Goal: Task Accomplishment & Management: Manage account settings

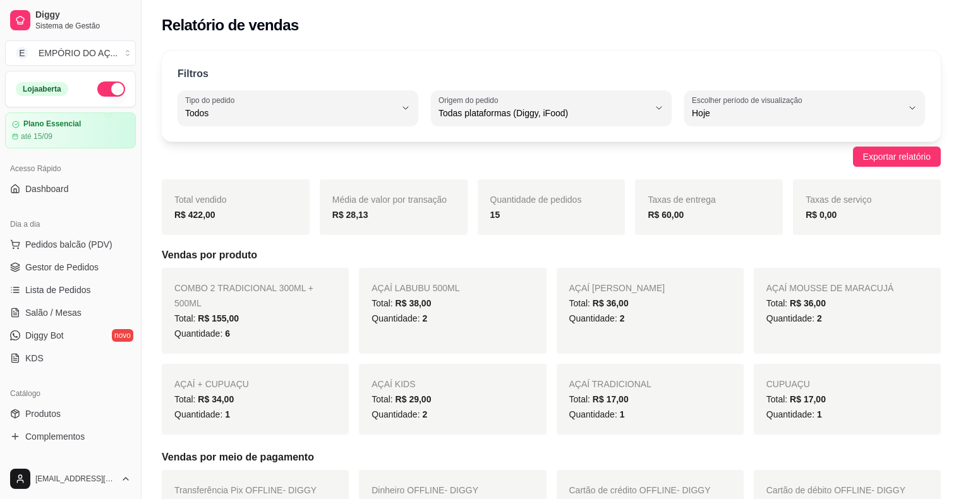
select select "ALL"
select select "0"
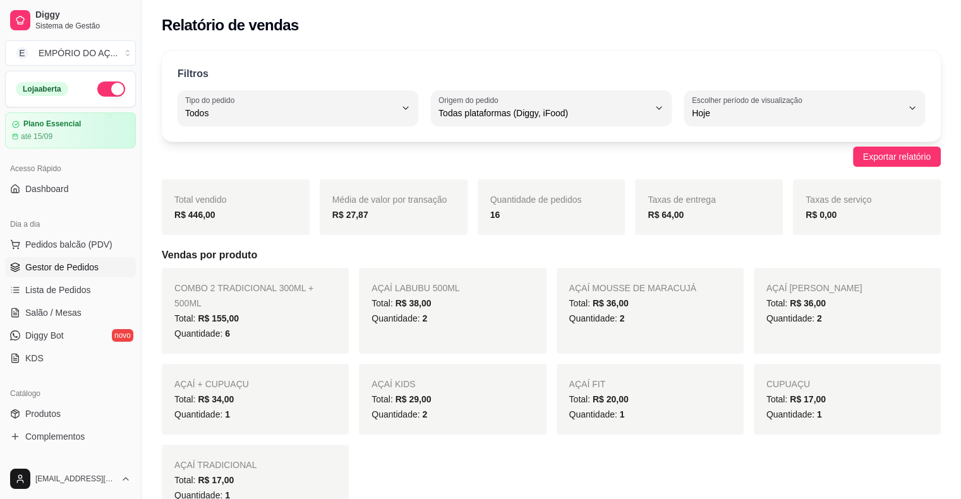
click at [82, 273] on link "Gestor de Pedidos" at bounding box center [70, 267] width 131 height 20
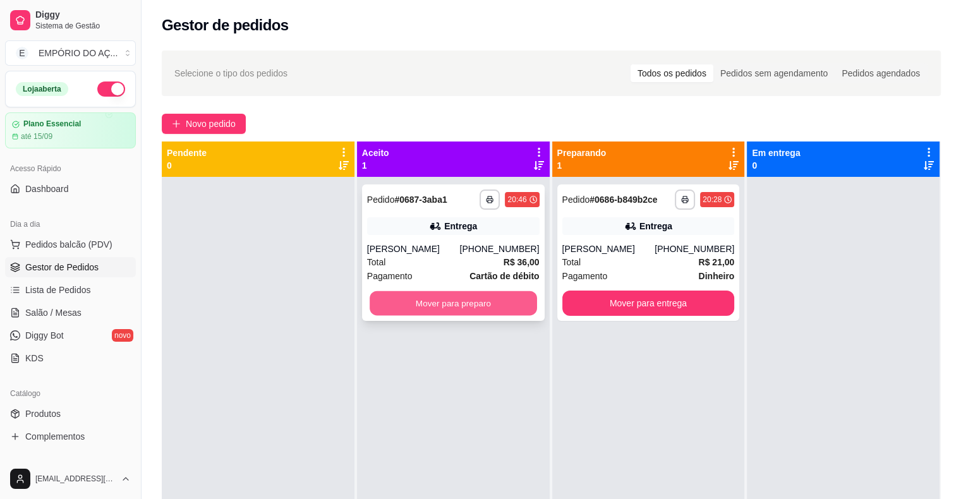
click at [403, 301] on button "Mover para preparo" at bounding box center [453, 303] width 167 height 25
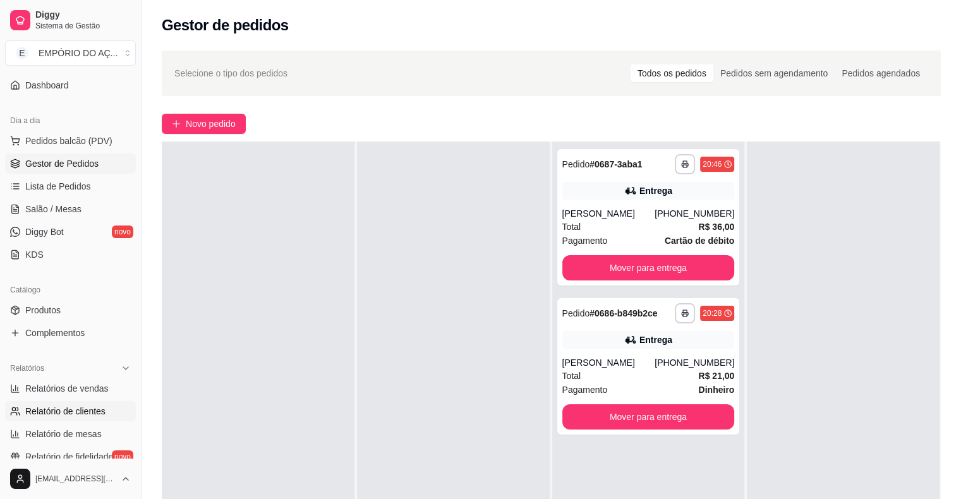
scroll to position [126, 0]
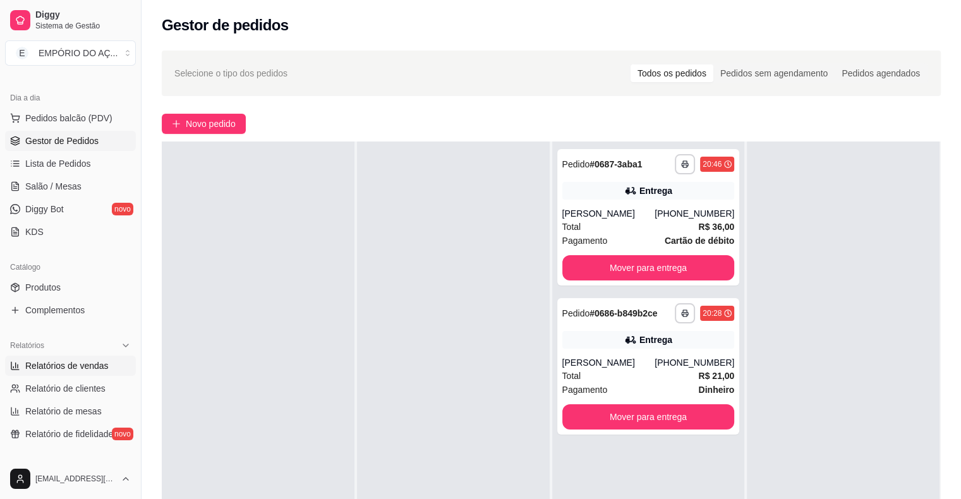
click at [64, 363] on span "Relatórios de vendas" at bounding box center [66, 366] width 83 height 13
select select "ALL"
select select "0"
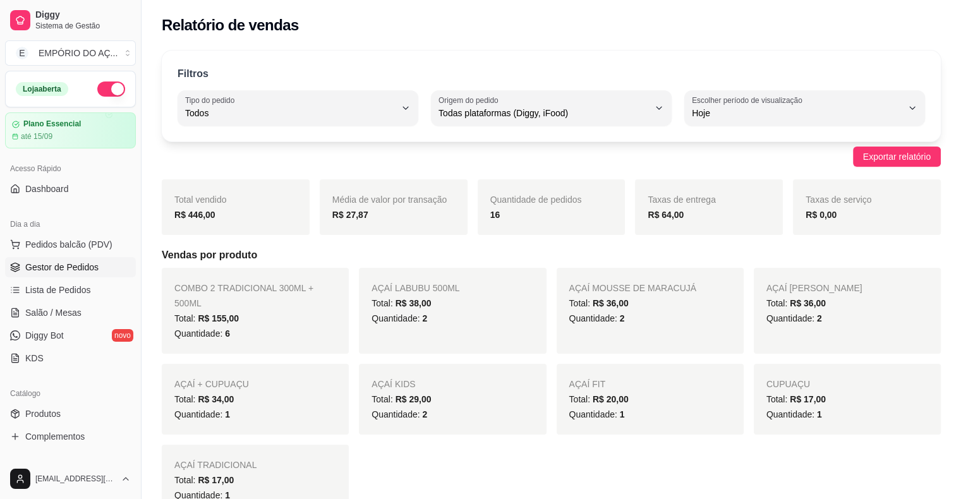
click at [35, 264] on span "Gestor de Pedidos" at bounding box center [61, 267] width 73 height 13
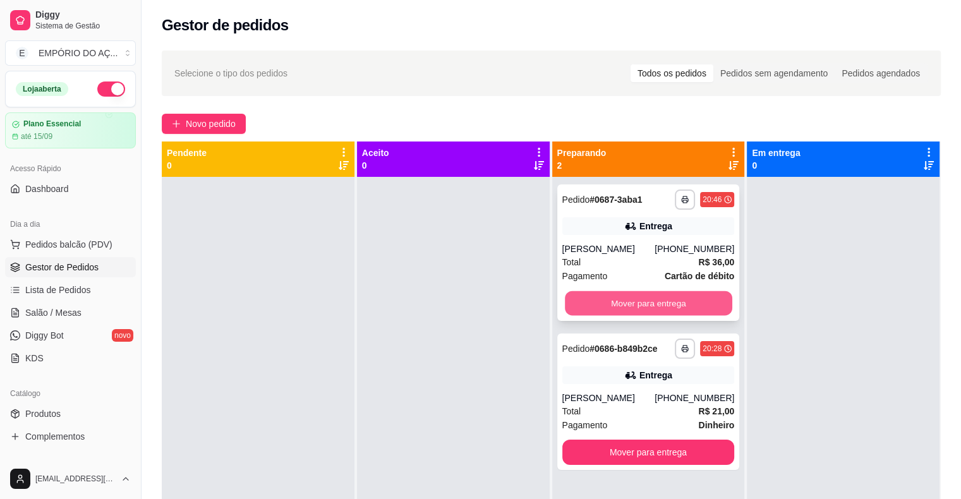
click at [680, 307] on button "Mover para entrega" at bounding box center [648, 303] width 167 height 25
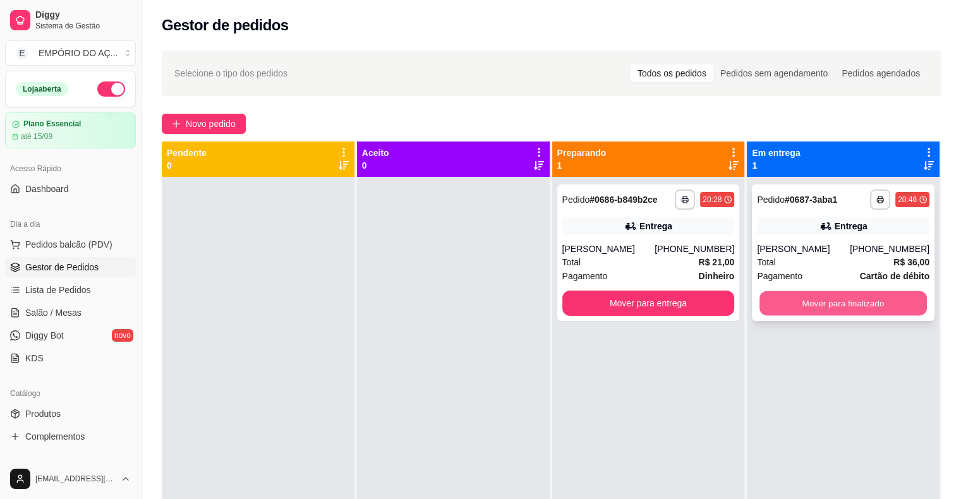
click at [824, 303] on button "Mover para finalizado" at bounding box center [843, 303] width 167 height 25
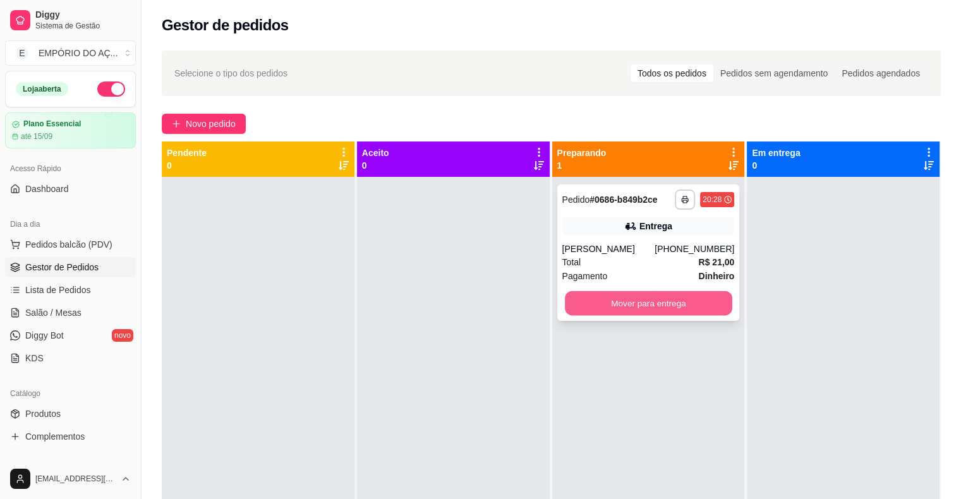
click at [684, 302] on button "Mover para entrega" at bounding box center [648, 303] width 167 height 25
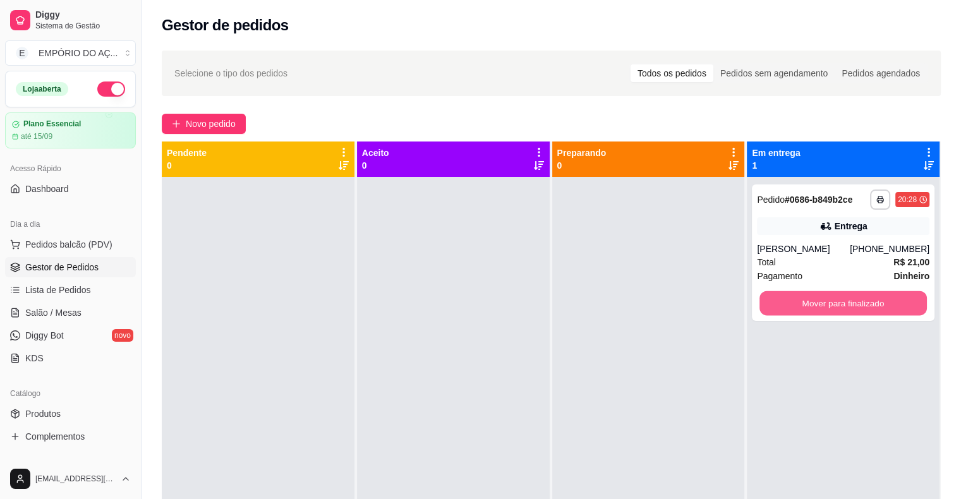
click at [792, 305] on button "Mover para finalizado" at bounding box center [843, 303] width 167 height 25
click at [819, 300] on button "Mover para finalizado" at bounding box center [843, 303] width 167 height 25
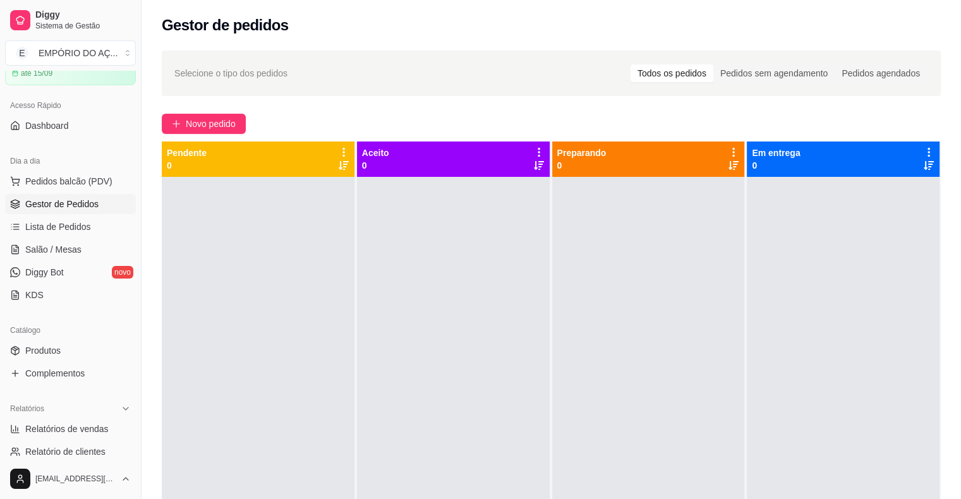
scroll to position [190, 0]
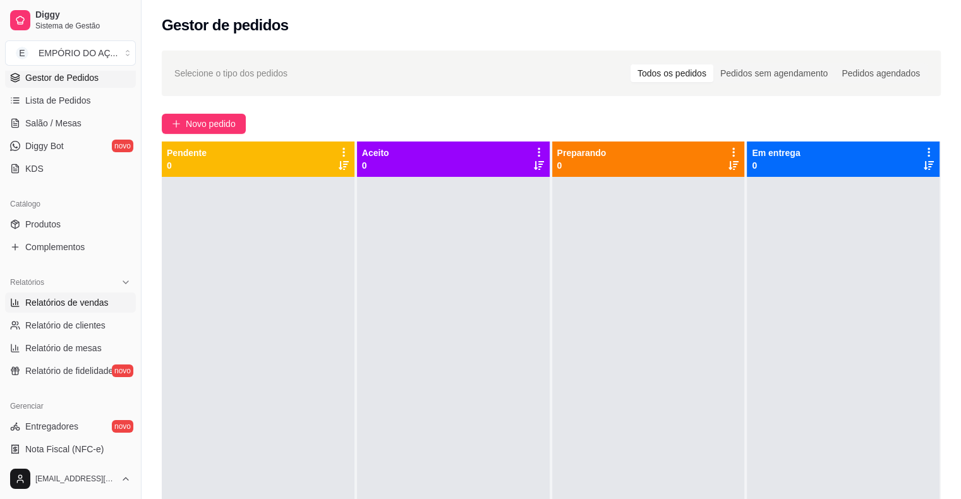
click at [78, 306] on span "Relatórios de vendas" at bounding box center [66, 302] width 83 height 13
select select "ALL"
select select "0"
